Goal: Information Seeking & Learning: Check status

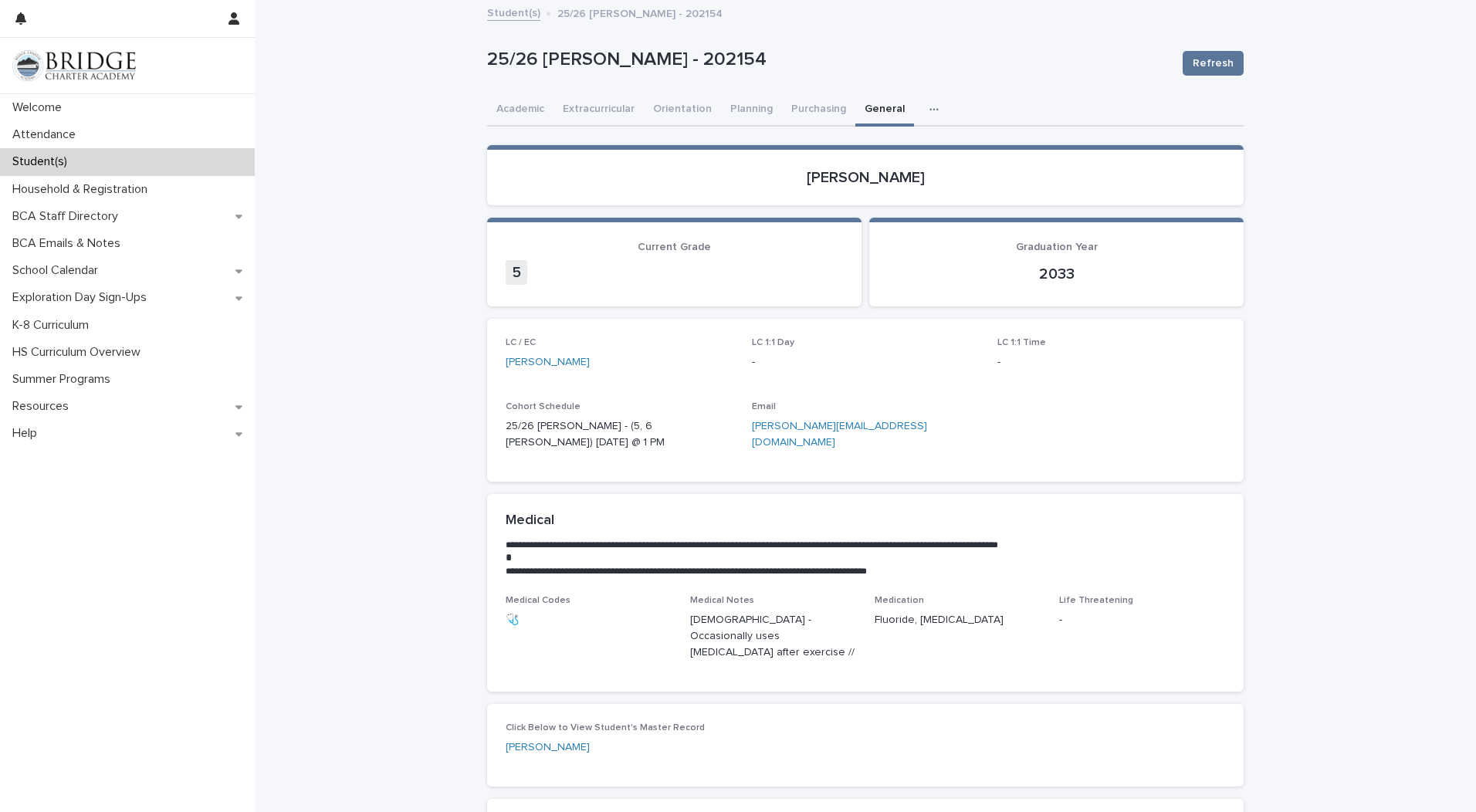
scroll to position [65, 0]
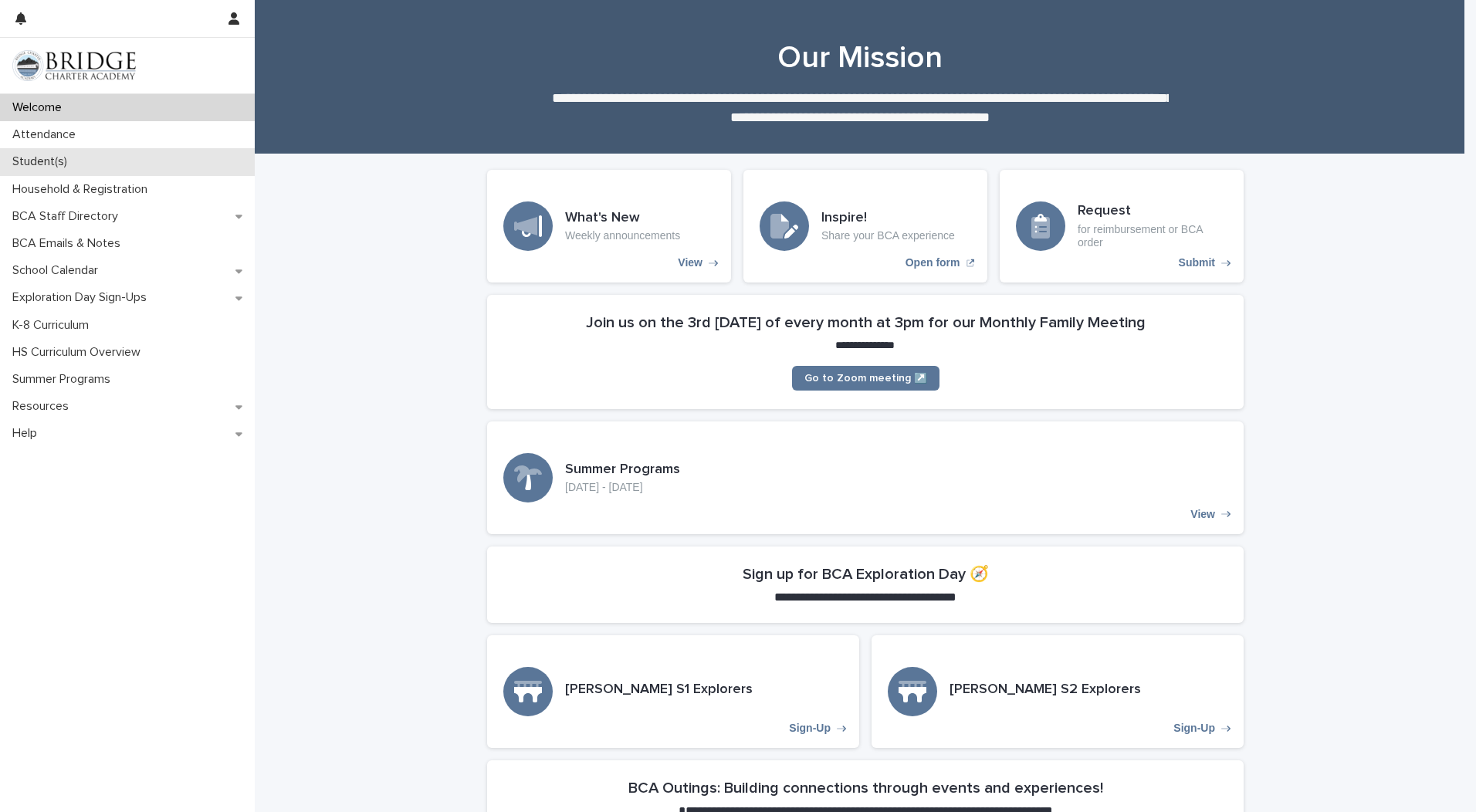
click at [16, 159] on p "Student(s)" at bounding box center [42, 161] width 73 height 15
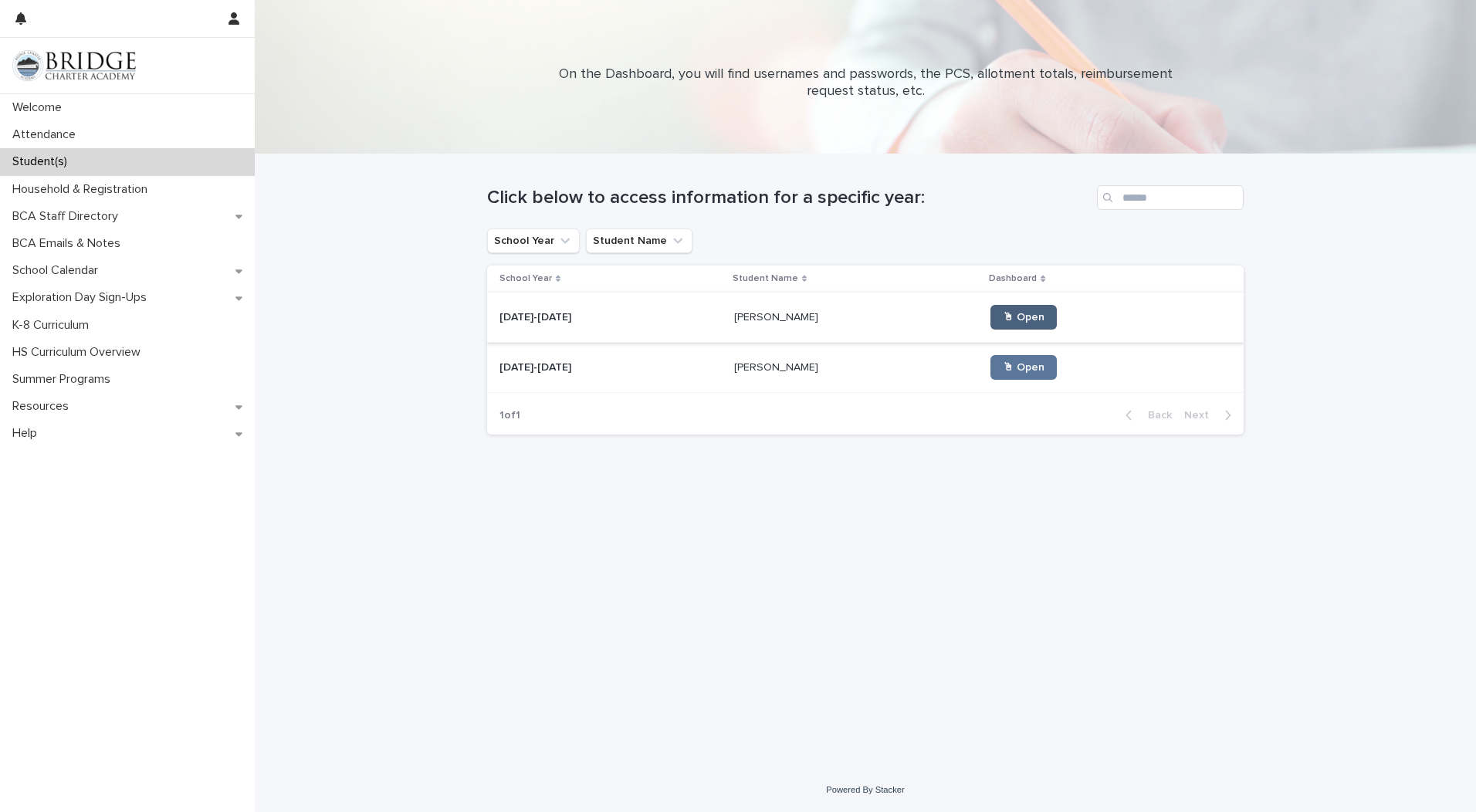
click at [990, 310] on link "🖱 Open" at bounding box center [1023, 317] width 66 height 24
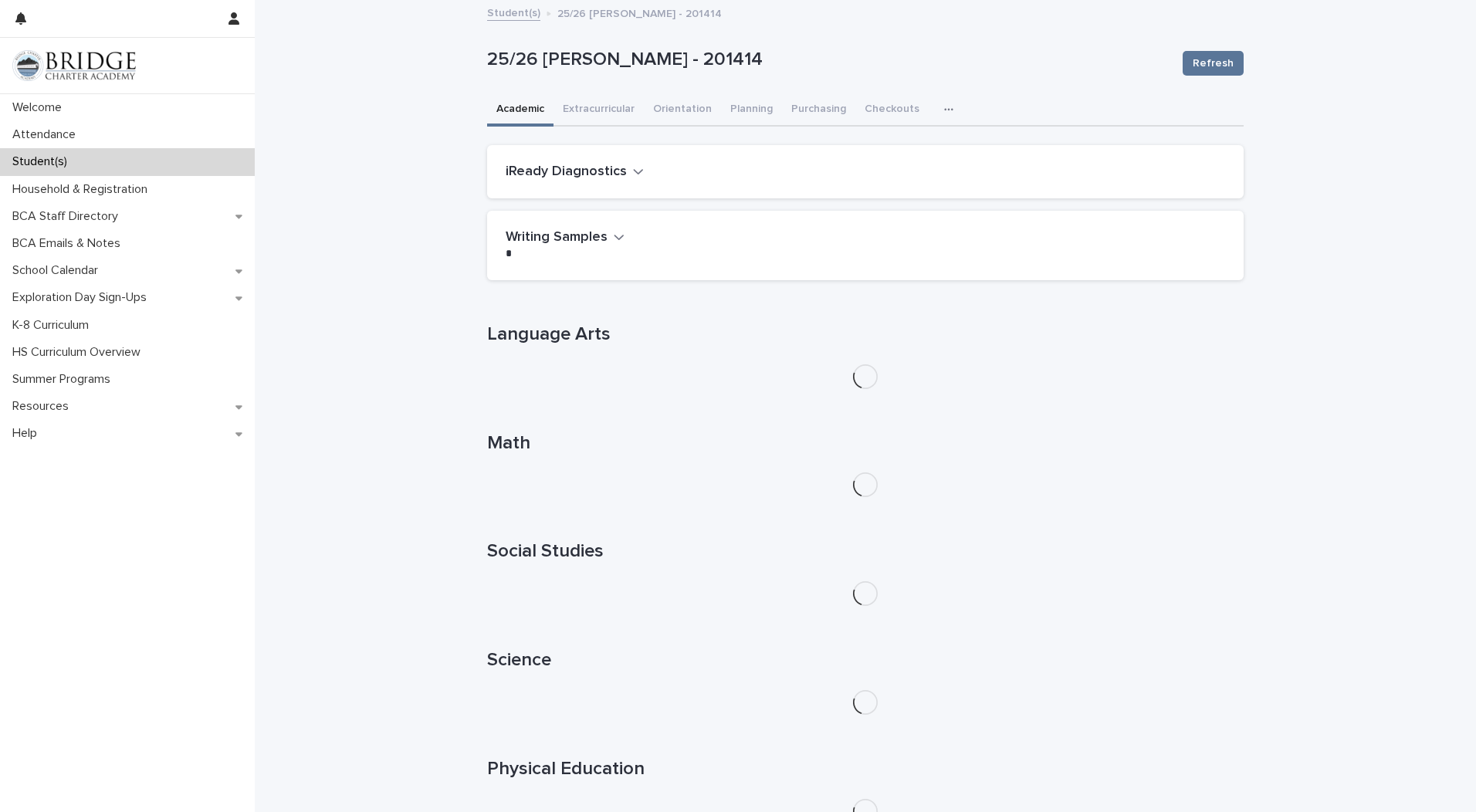
click at [623, 177] on button "iReady Diagnostics" at bounding box center [574, 171] width 138 height 17
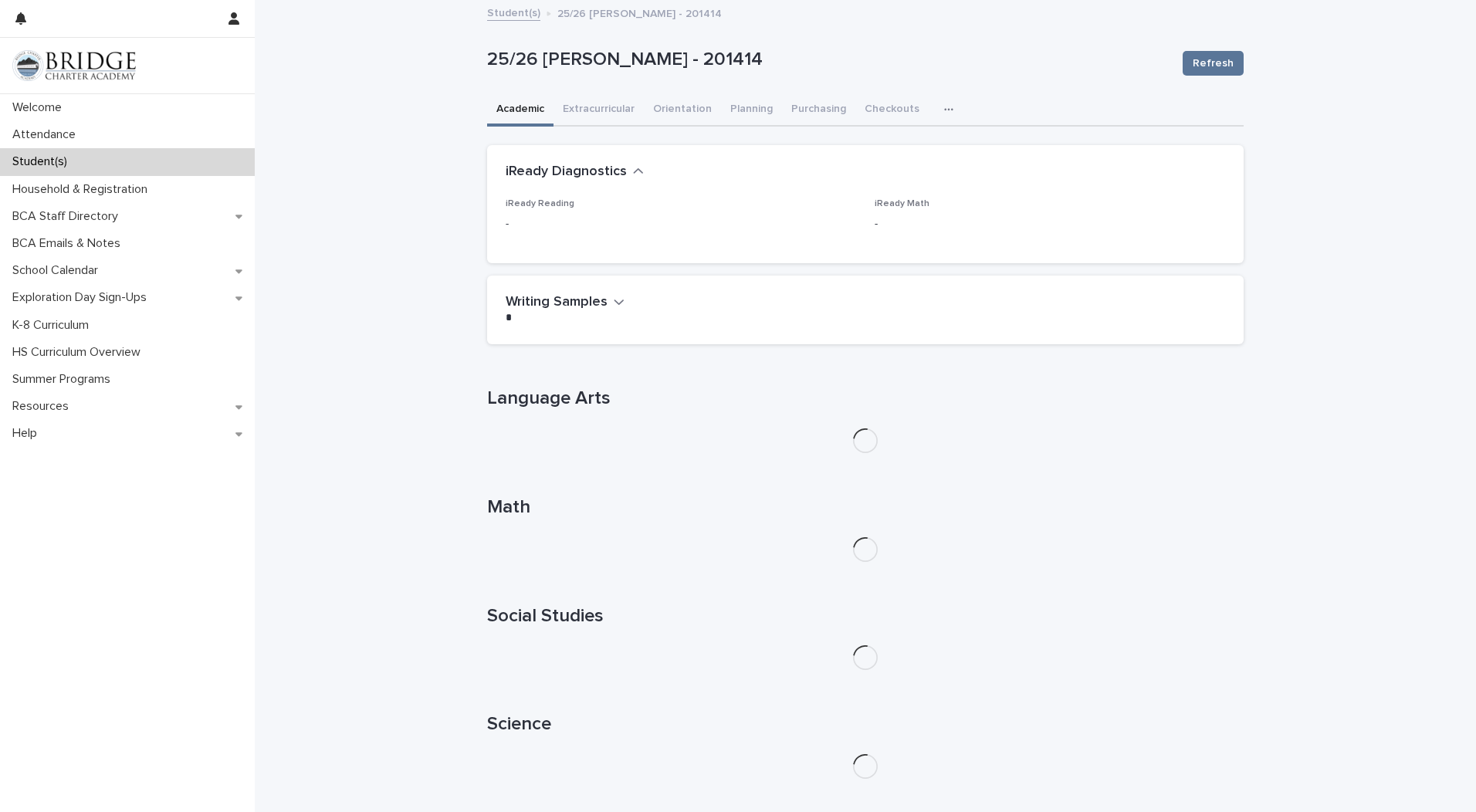
click at [623, 177] on button "iReady Diagnostics" at bounding box center [574, 171] width 138 height 17
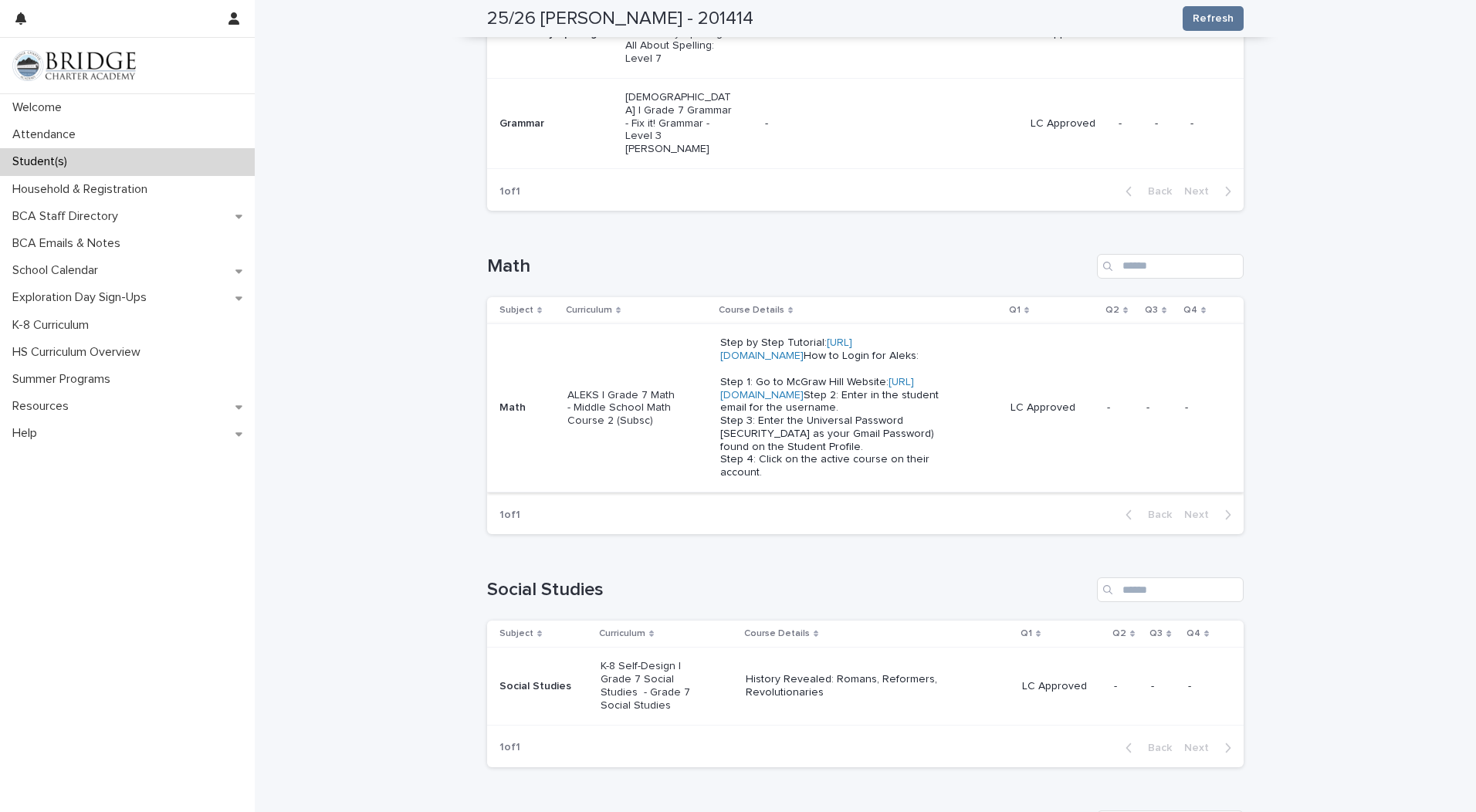
scroll to position [540, 0]
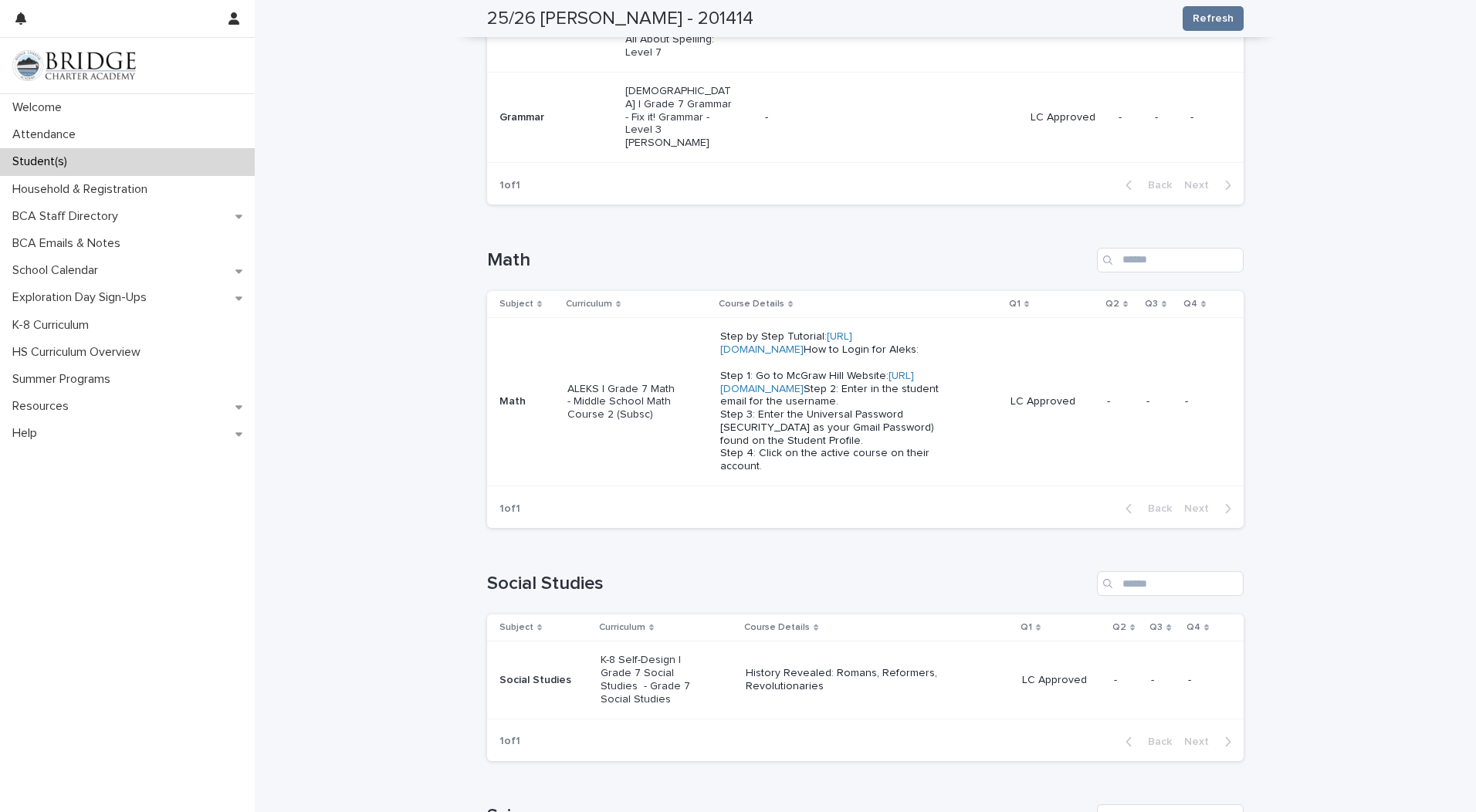
click at [1035, 432] on td "LC Approved" at bounding box center [1052, 402] width 97 height 168
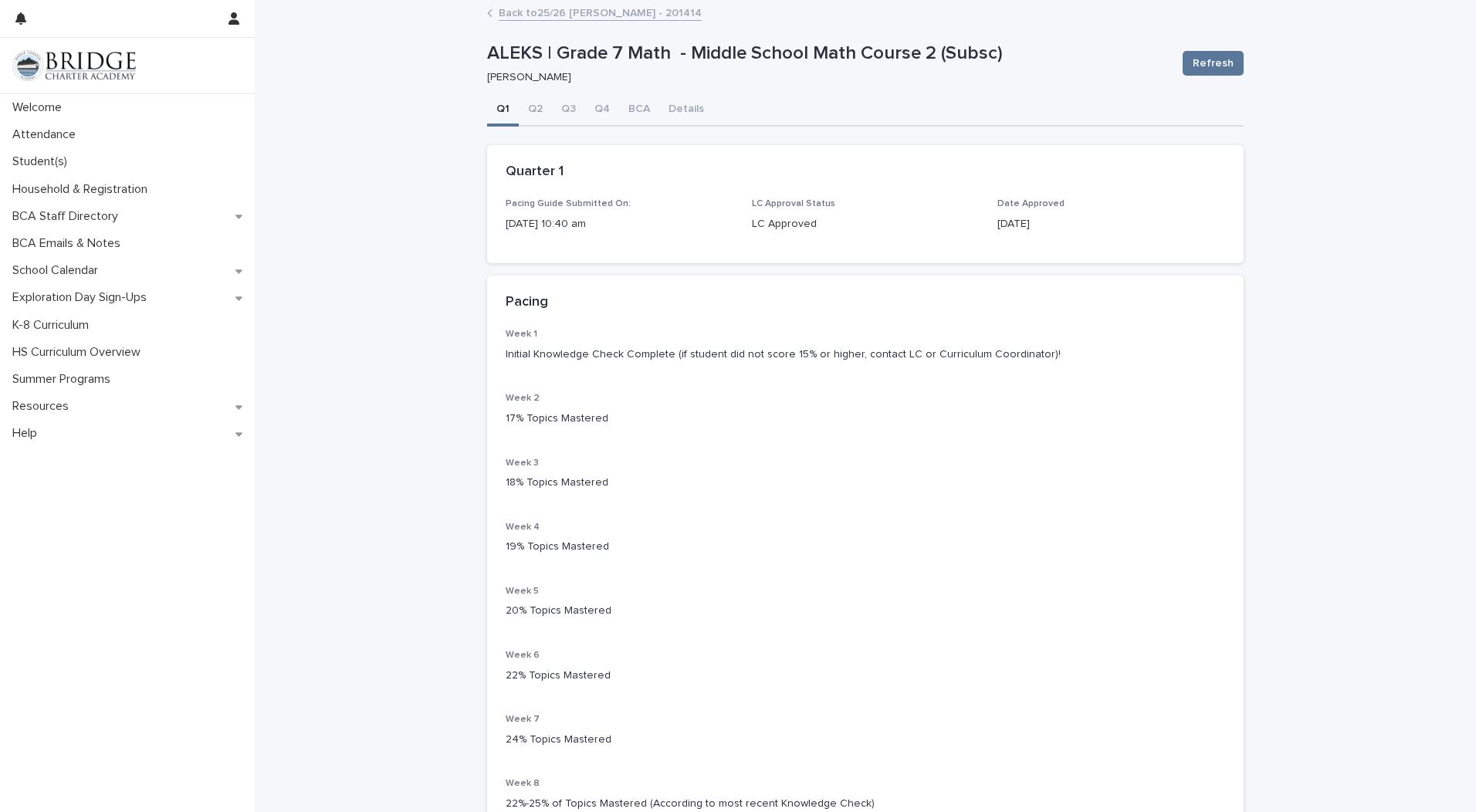
click at [534, 12] on link "Back to 25/26 Wright, Luke - 201414" at bounding box center [600, 12] width 203 height 18
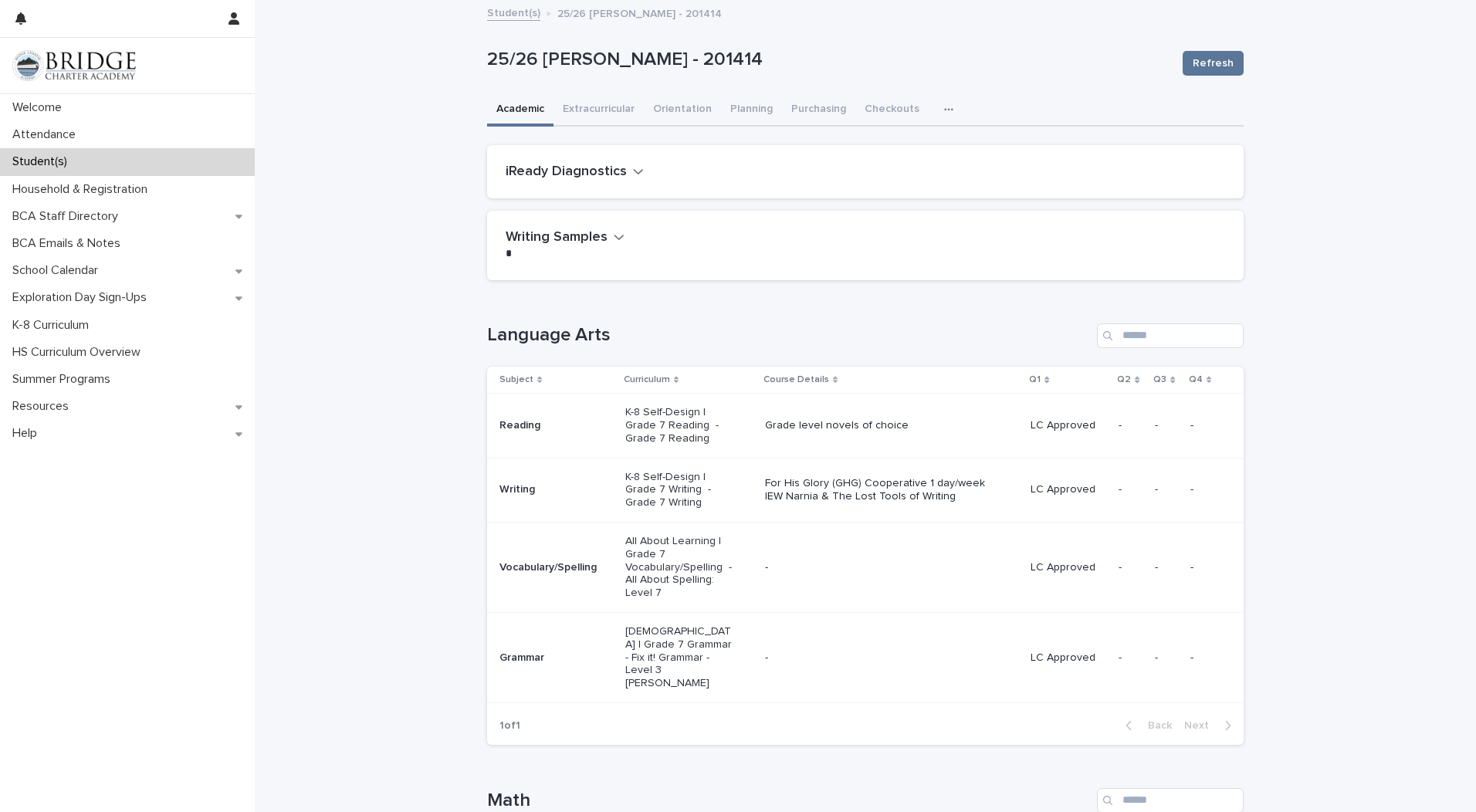
click at [521, 17] on link "Student(s)" at bounding box center [513, 12] width 53 height 18
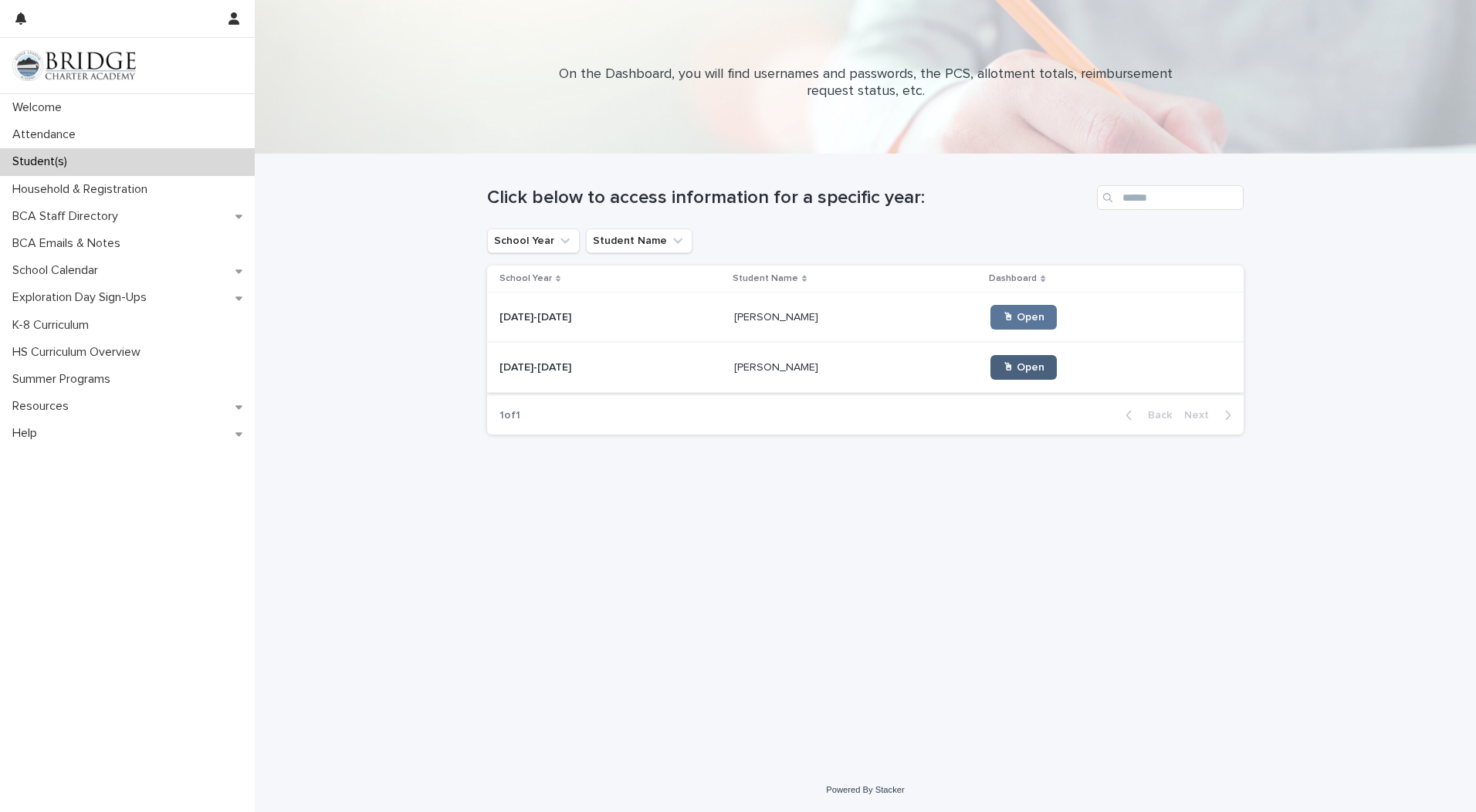
click at [990, 376] on link "🖱 Open" at bounding box center [1023, 366] width 66 height 24
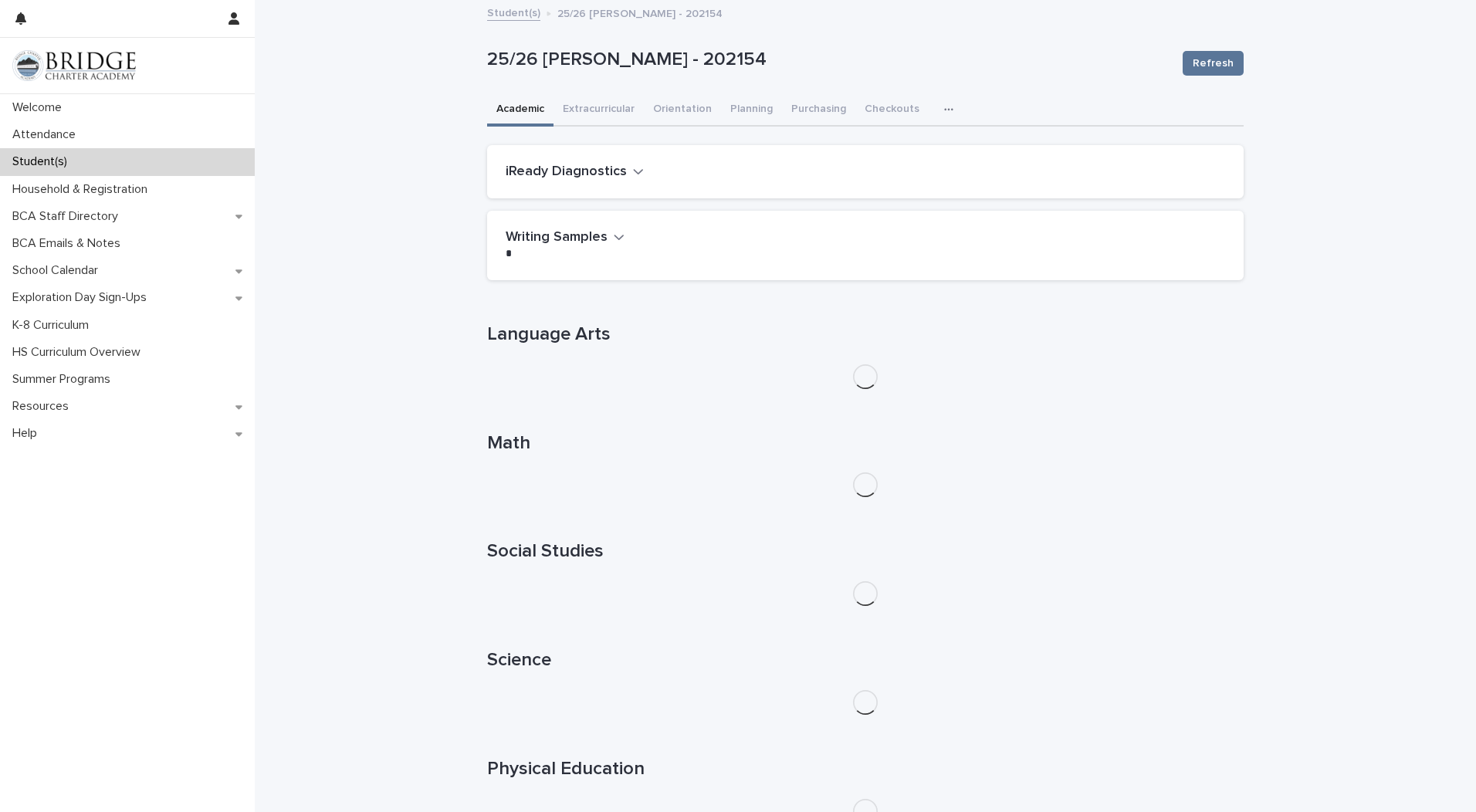
click at [632, 175] on icon "button" at bounding box center [637, 171] width 11 height 14
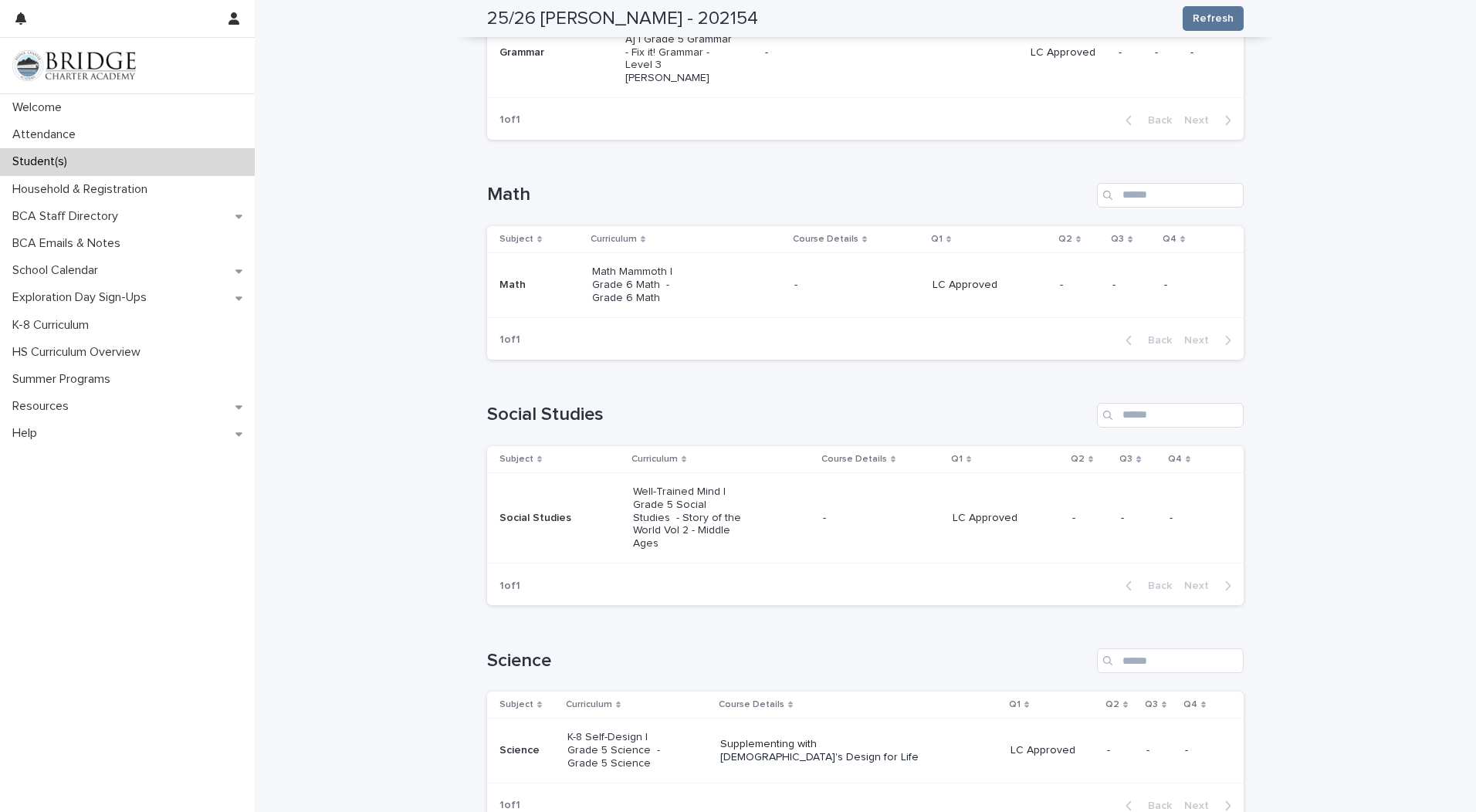
scroll to position [828, 0]
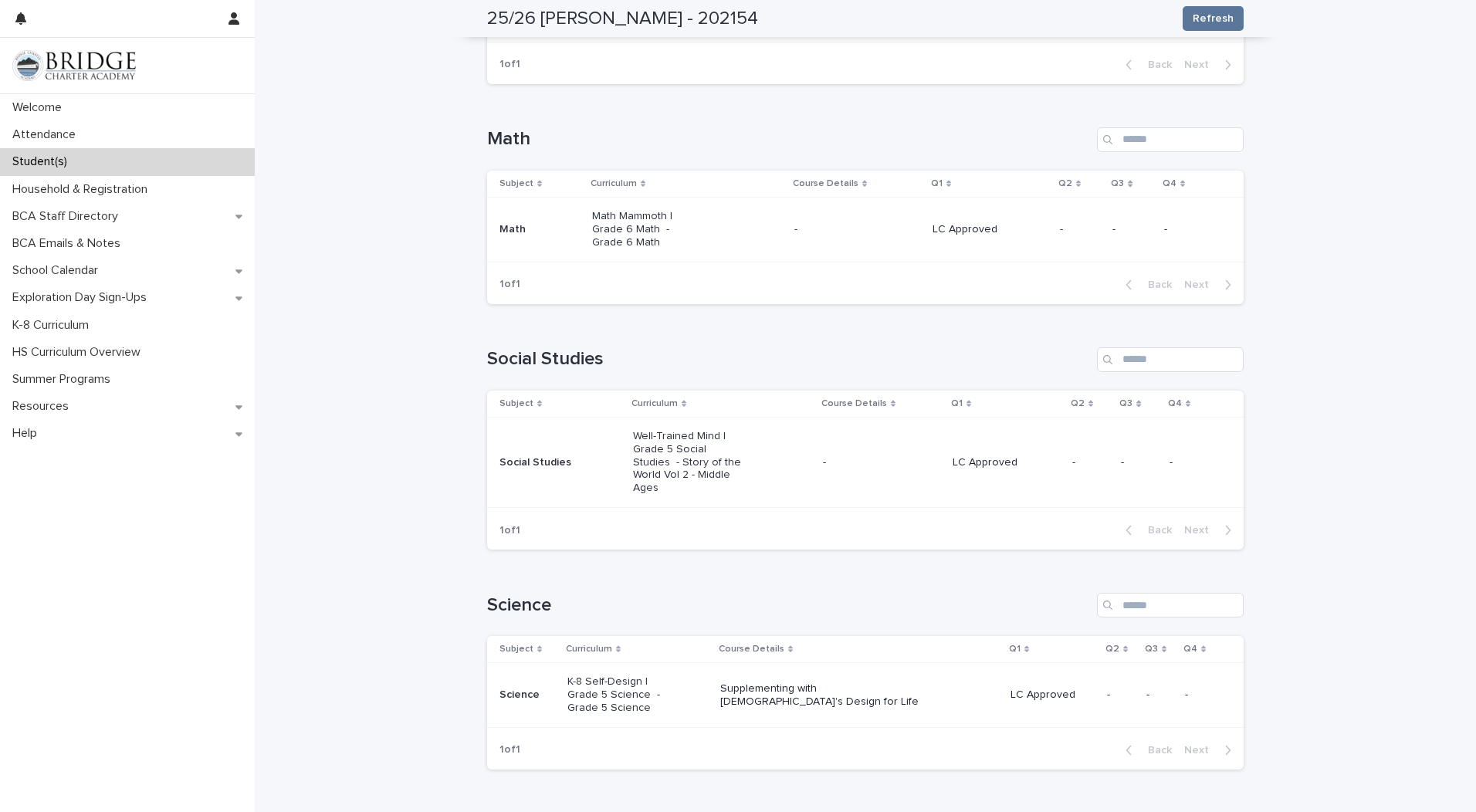
click at [706, 203] on div "Math Mammoth | Grade 6 Math - Grade 6 Math" at bounding box center [687, 229] width 190 height 51
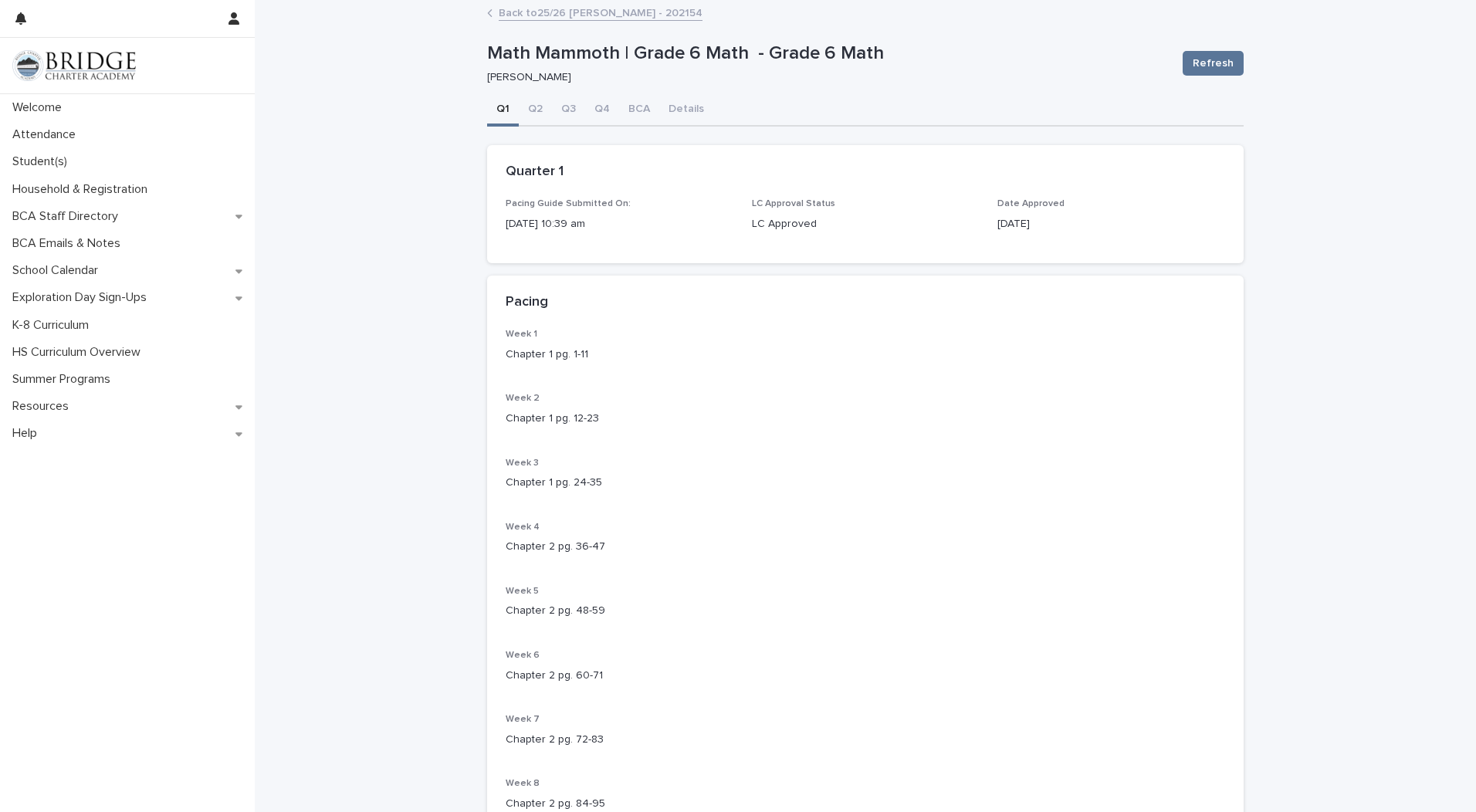
click at [565, 21] on link "Back to 25/26 Wright, Titus - 202154" at bounding box center [600, 12] width 203 height 18
